Goal: Check status: Check status

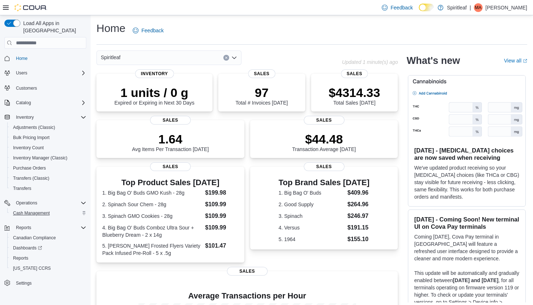
click at [41, 210] on span "Cash Management" at bounding box center [31, 213] width 37 height 6
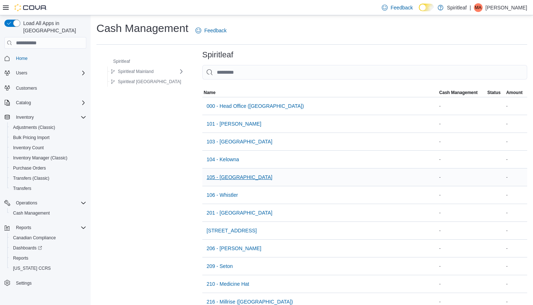
click at [225, 176] on span "105 - [GEOGRAPHIC_DATA]" at bounding box center [240, 176] width 66 height 7
click at [216, 159] on span "104 - Kelowna" at bounding box center [223, 159] width 33 height 7
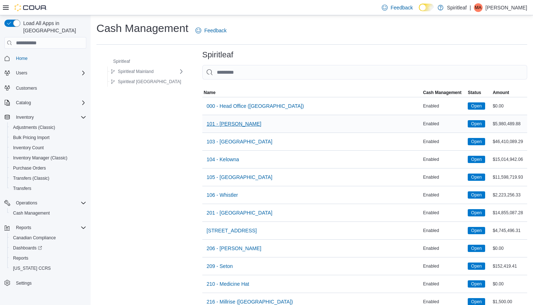
click at [212, 124] on span "101 - [PERSON_NAME]" at bounding box center [234, 123] width 55 height 7
